Goal: Find specific page/section: Find specific page/section

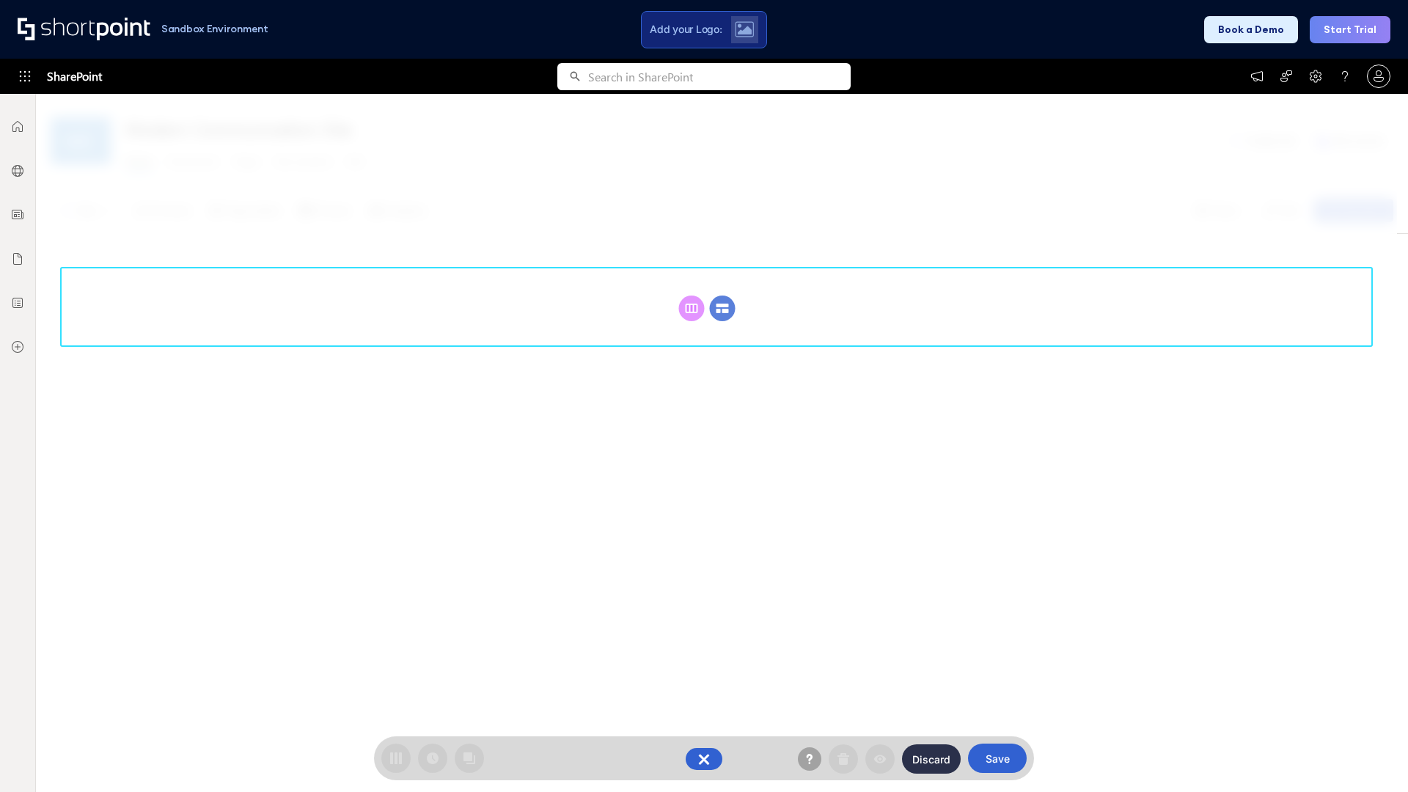
scroll to position [202, 0]
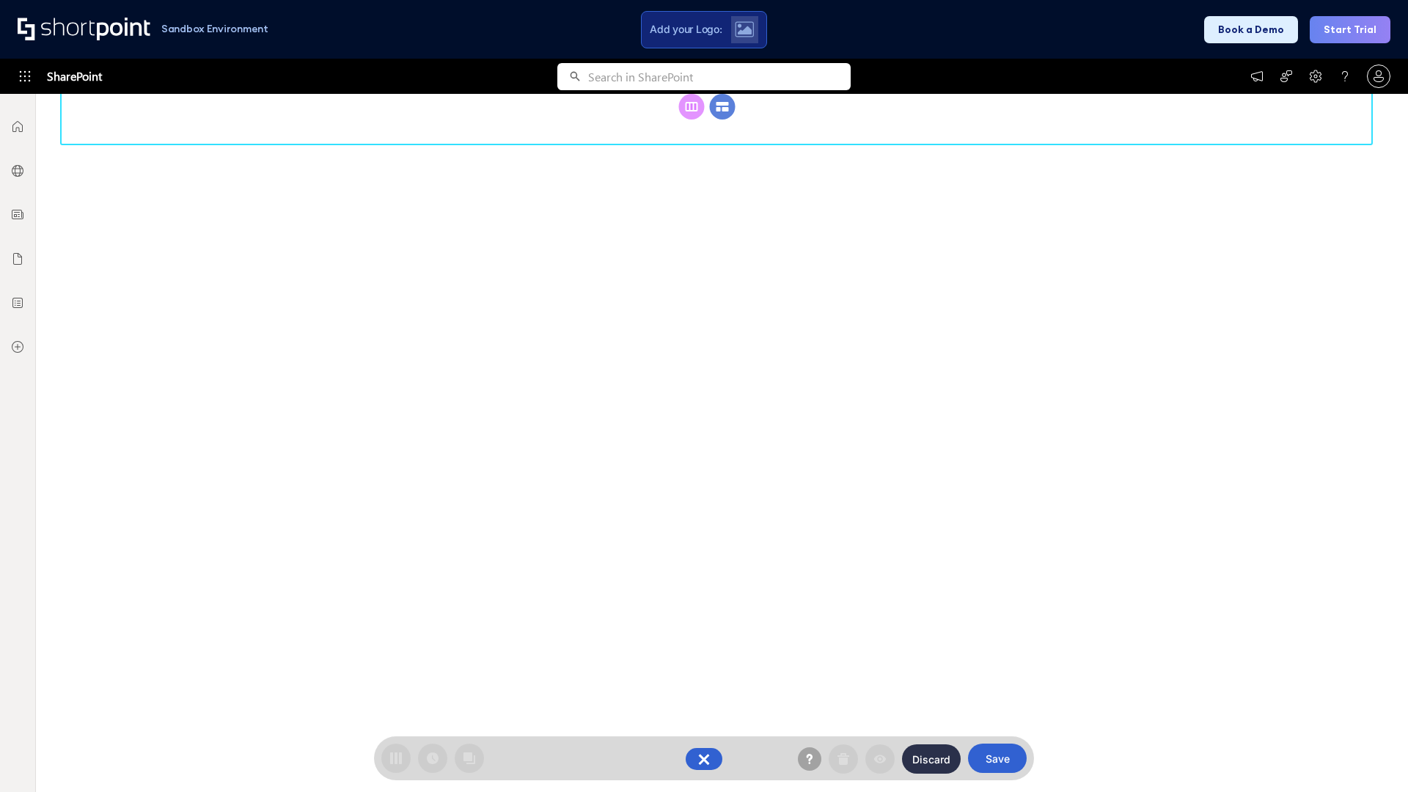
click at [722, 120] on circle at bounding box center [723, 107] width 26 height 26
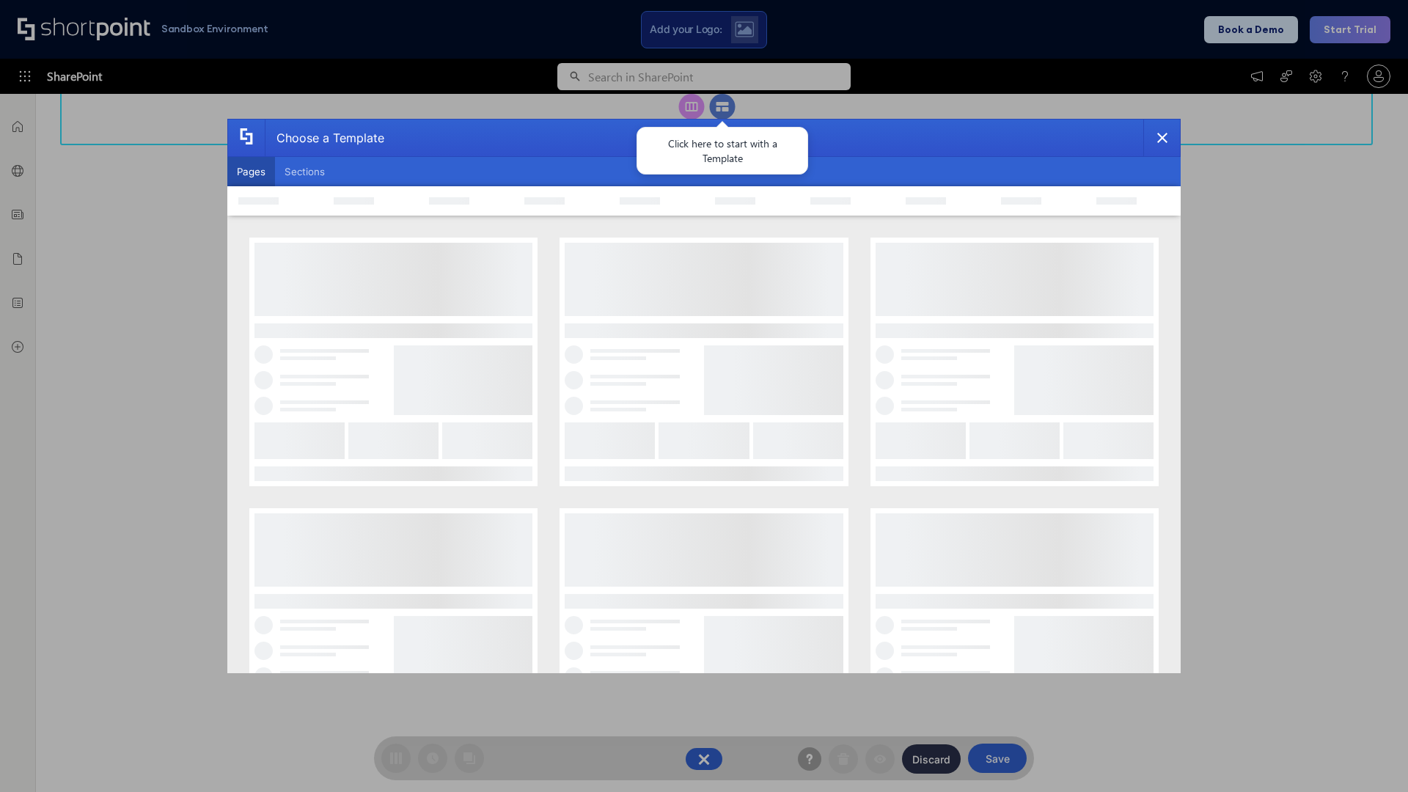
scroll to position [0, 0]
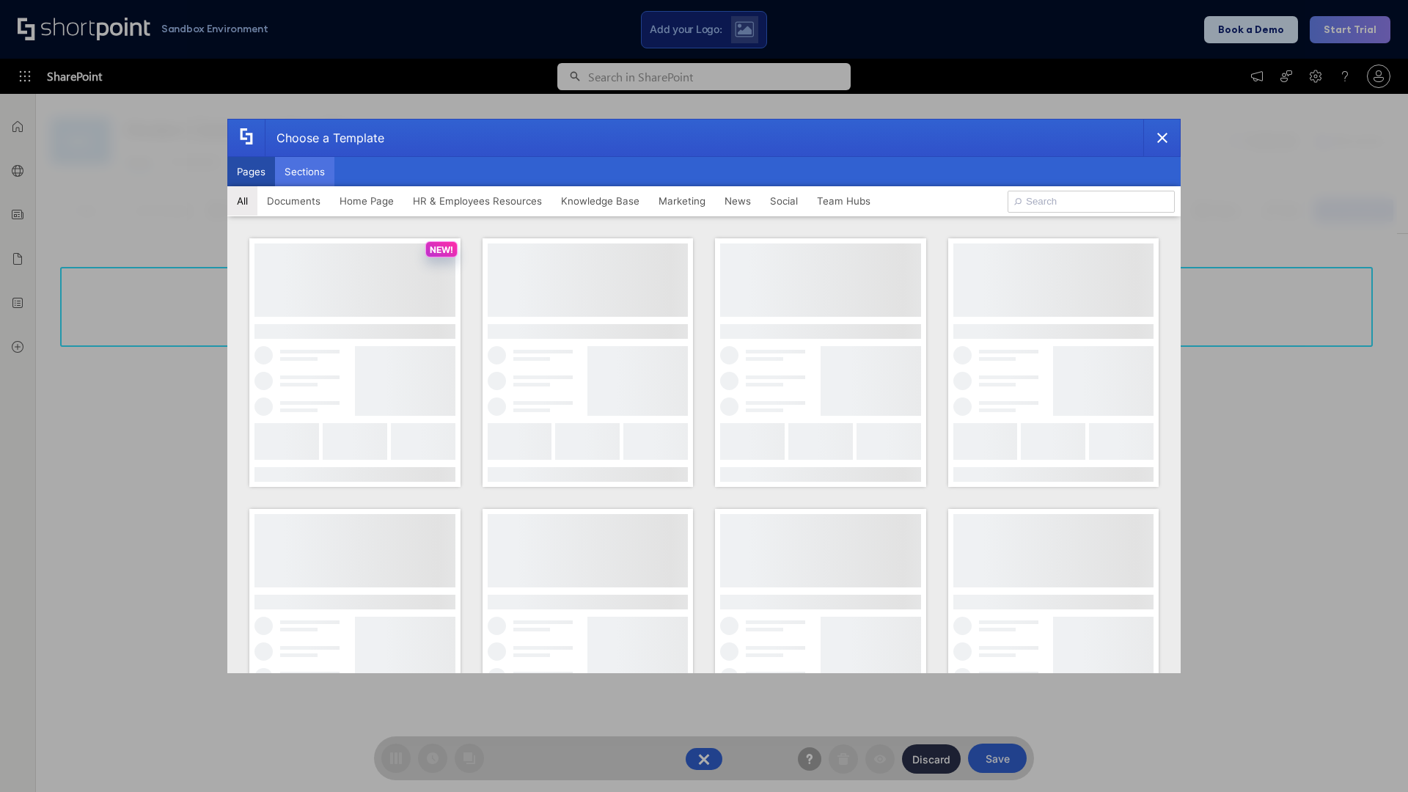
click at [304, 172] on button "Sections" at bounding box center [304, 171] width 59 height 29
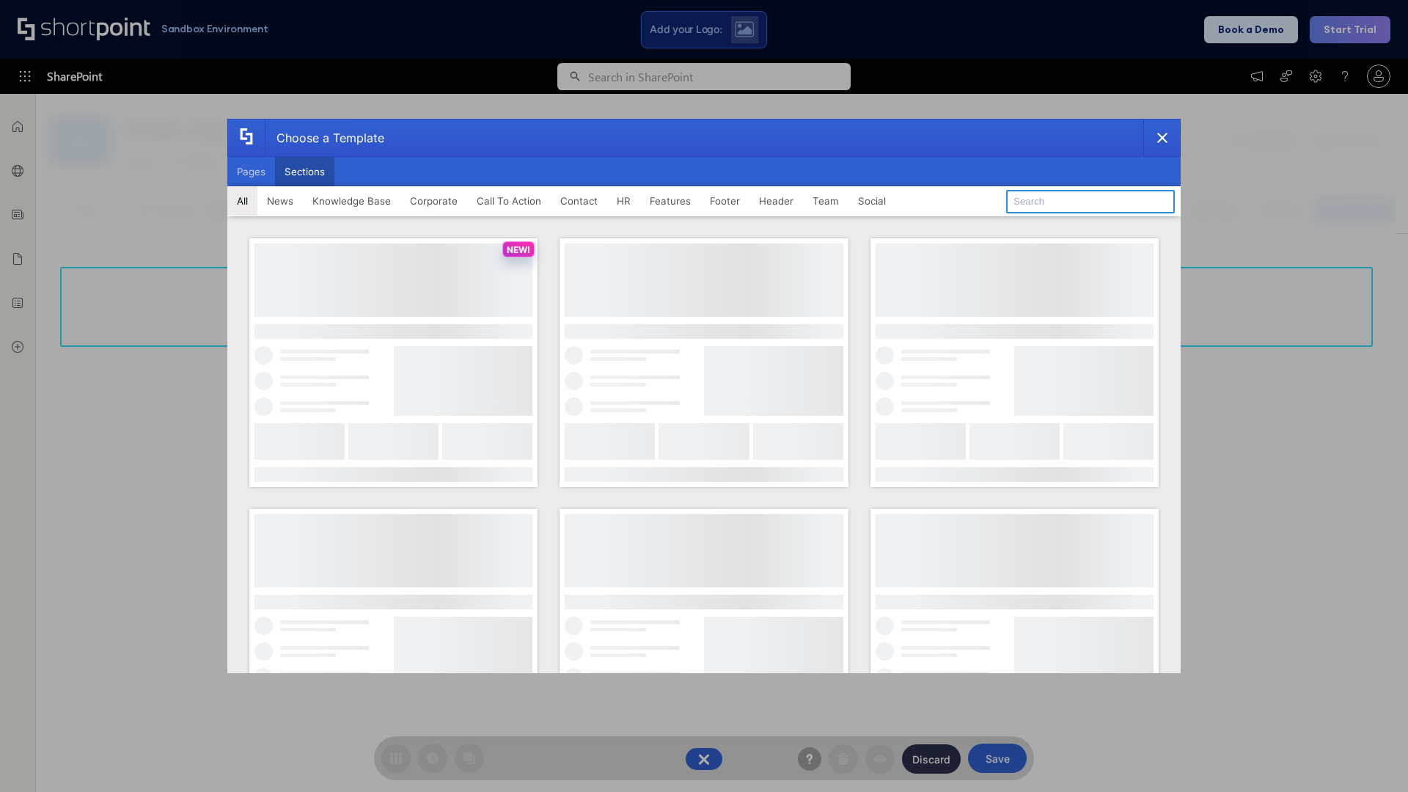
type input "Healthcare Events"
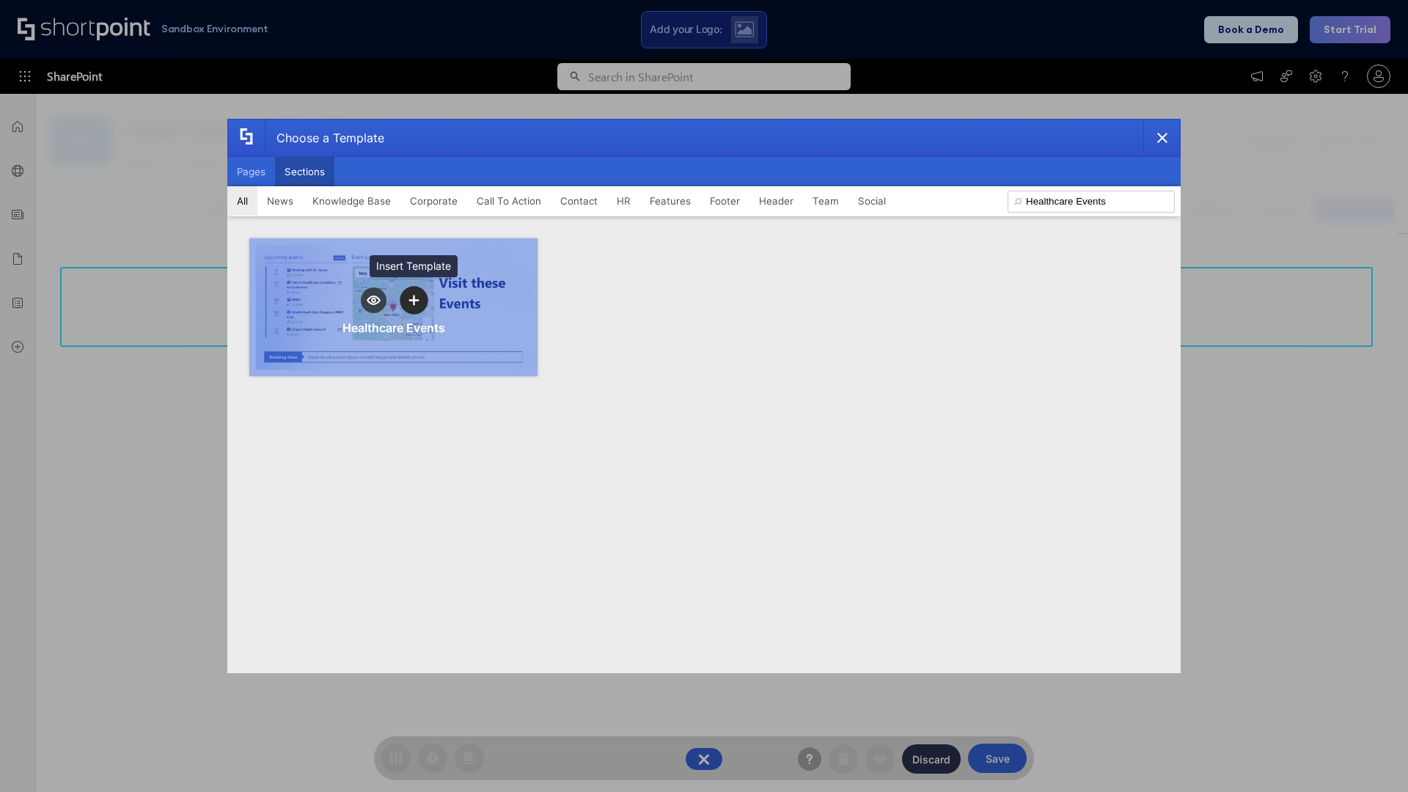
click at [414, 300] on icon "template selector" at bounding box center [413, 300] width 10 height 10
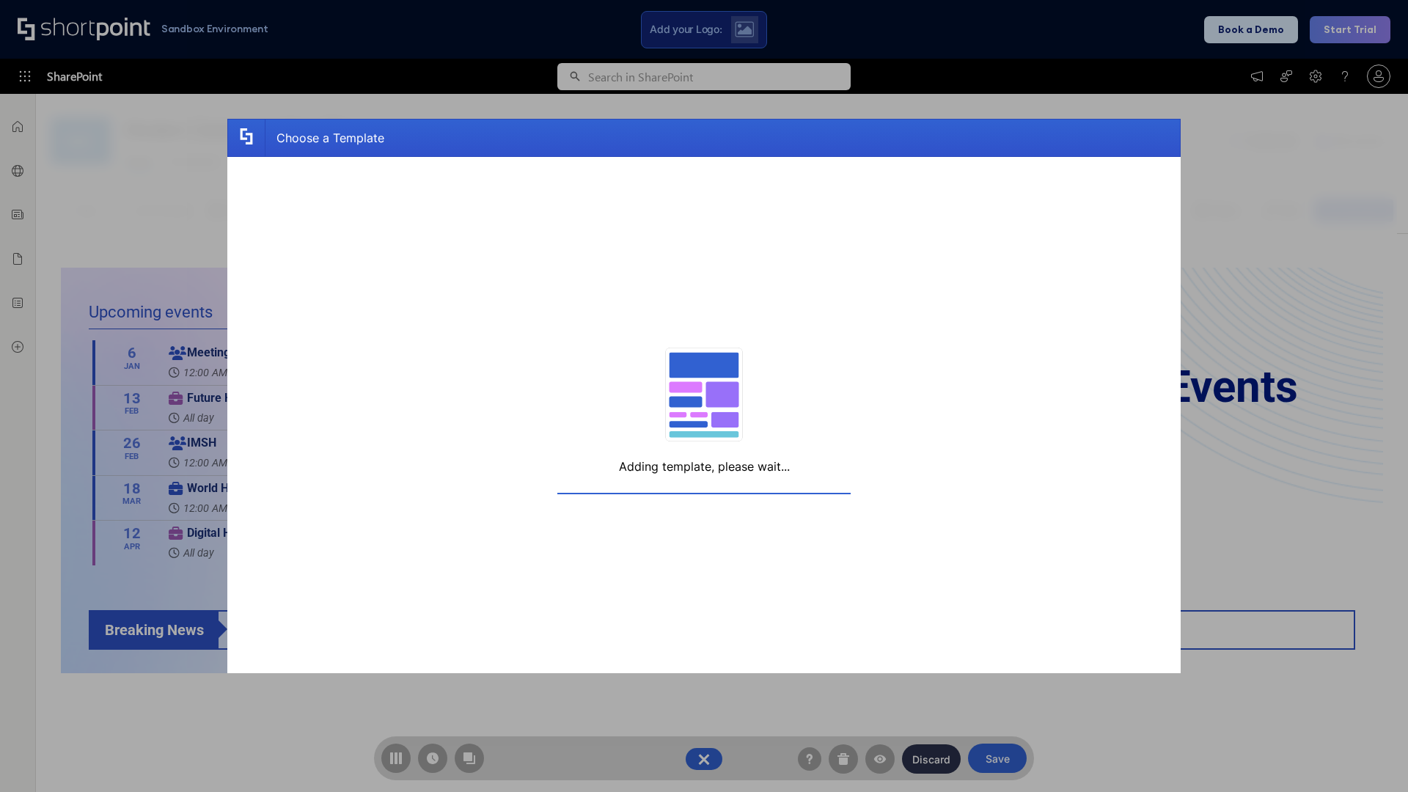
scroll to position [11, 11]
